Goal: Transaction & Acquisition: Purchase product/service

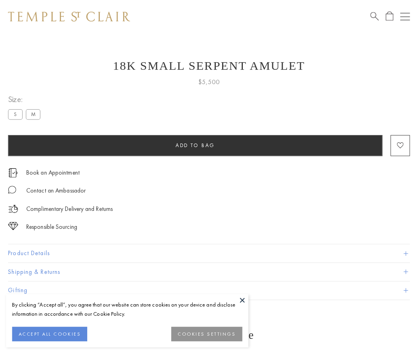
scroll to position [32, 0]
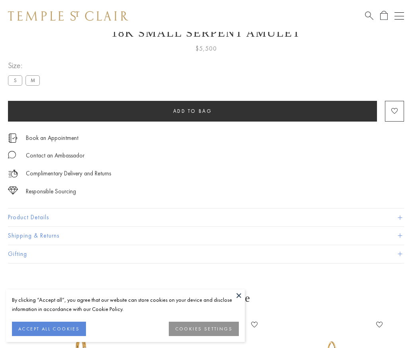
click at [192, 111] on span "Add to bag" at bounding box center [192, 111] width 39 height 7
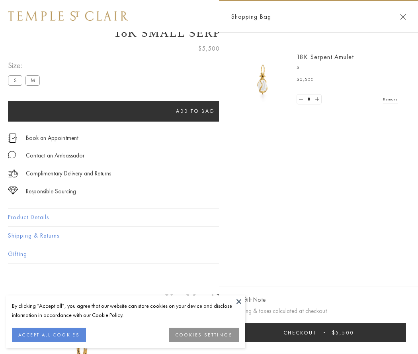
click at [324, 332] on button "Checkout $5,500" at bounding box center [318, 332] width 175 height 19
